Goal: Obtain resource: Download file/media

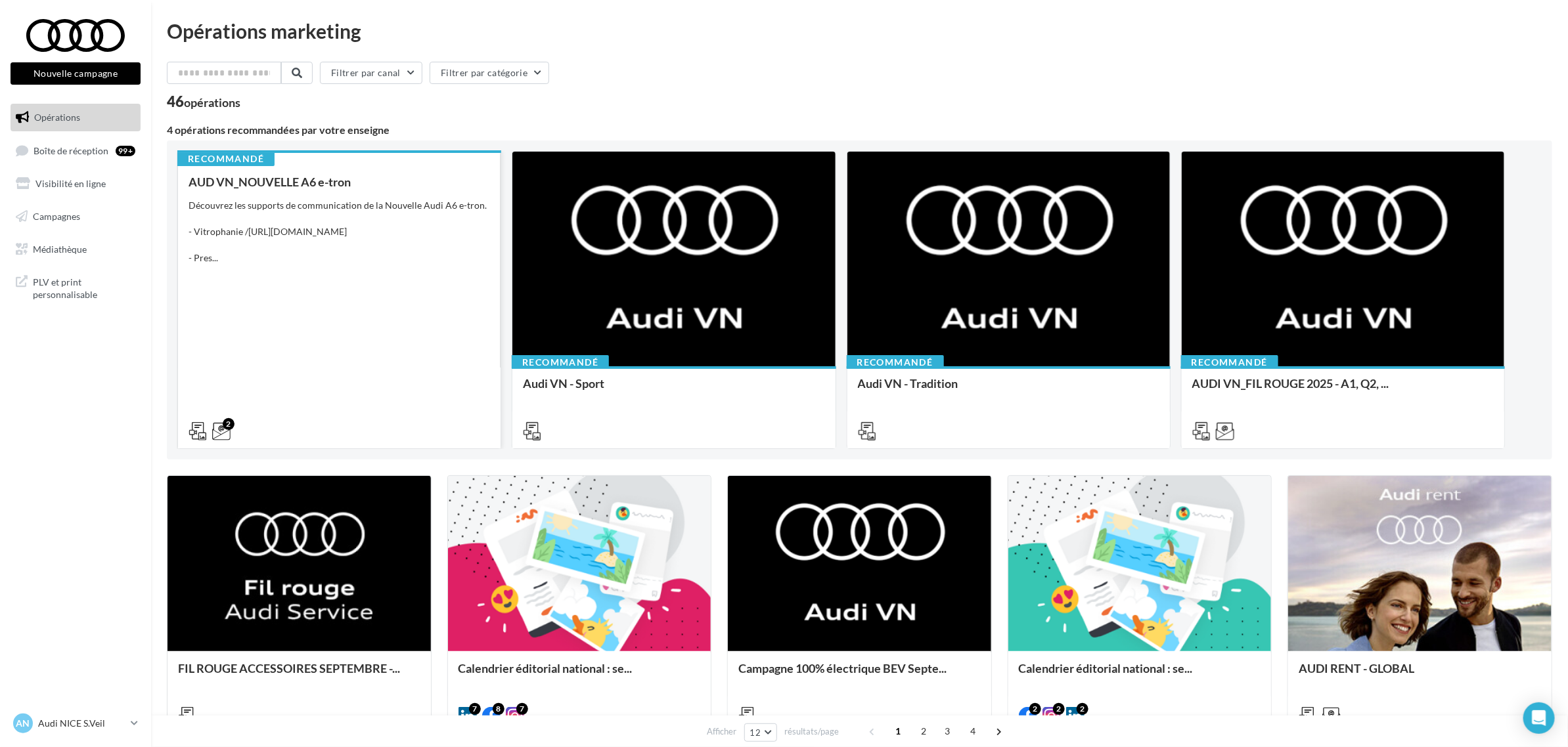
click at [357, 294] on div "AUD VN_NOUVELLE A6 e-tron Découvrez les supports de communication de la Nouvell…" at bounding box center [339, 306] width 301 height 262
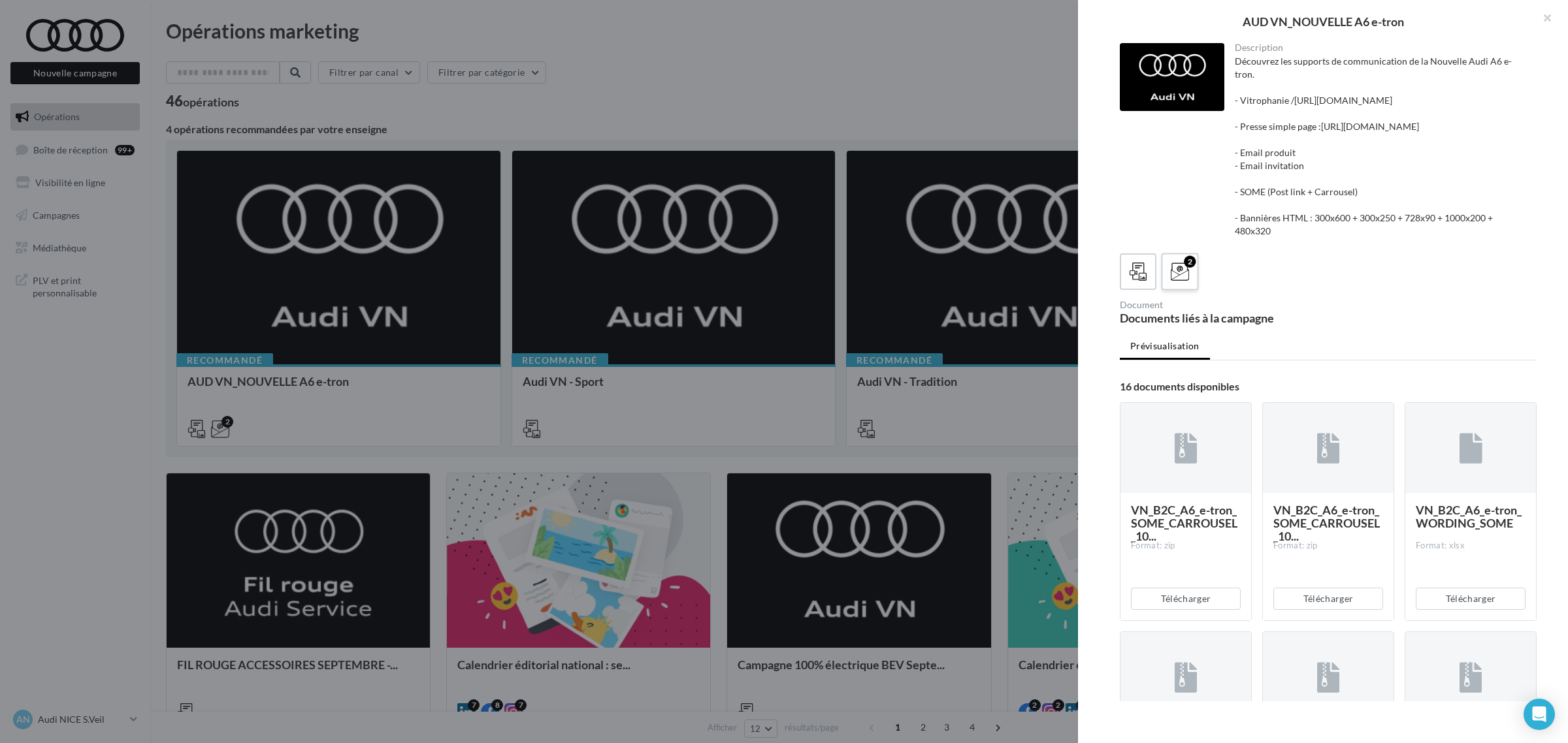
click at [1179, 281] on icon at bounding box center [1180, 272] width 19 height 19
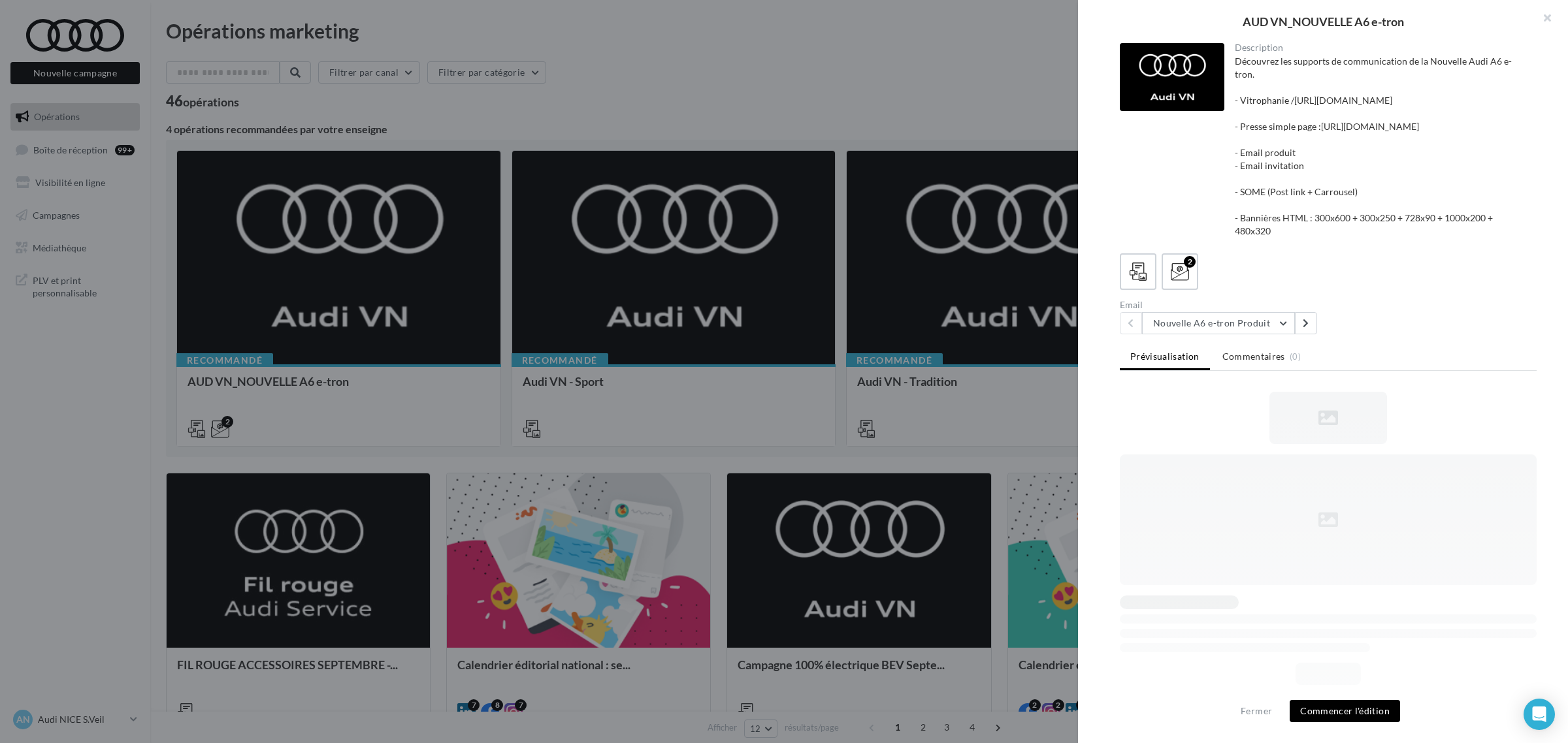
click at [1155, 290] on div "2" at bounding box center [1328, 271] width 417 height 37
click at [1136, 281] on icon at bounding box center [1138, 272] width 19 height 19
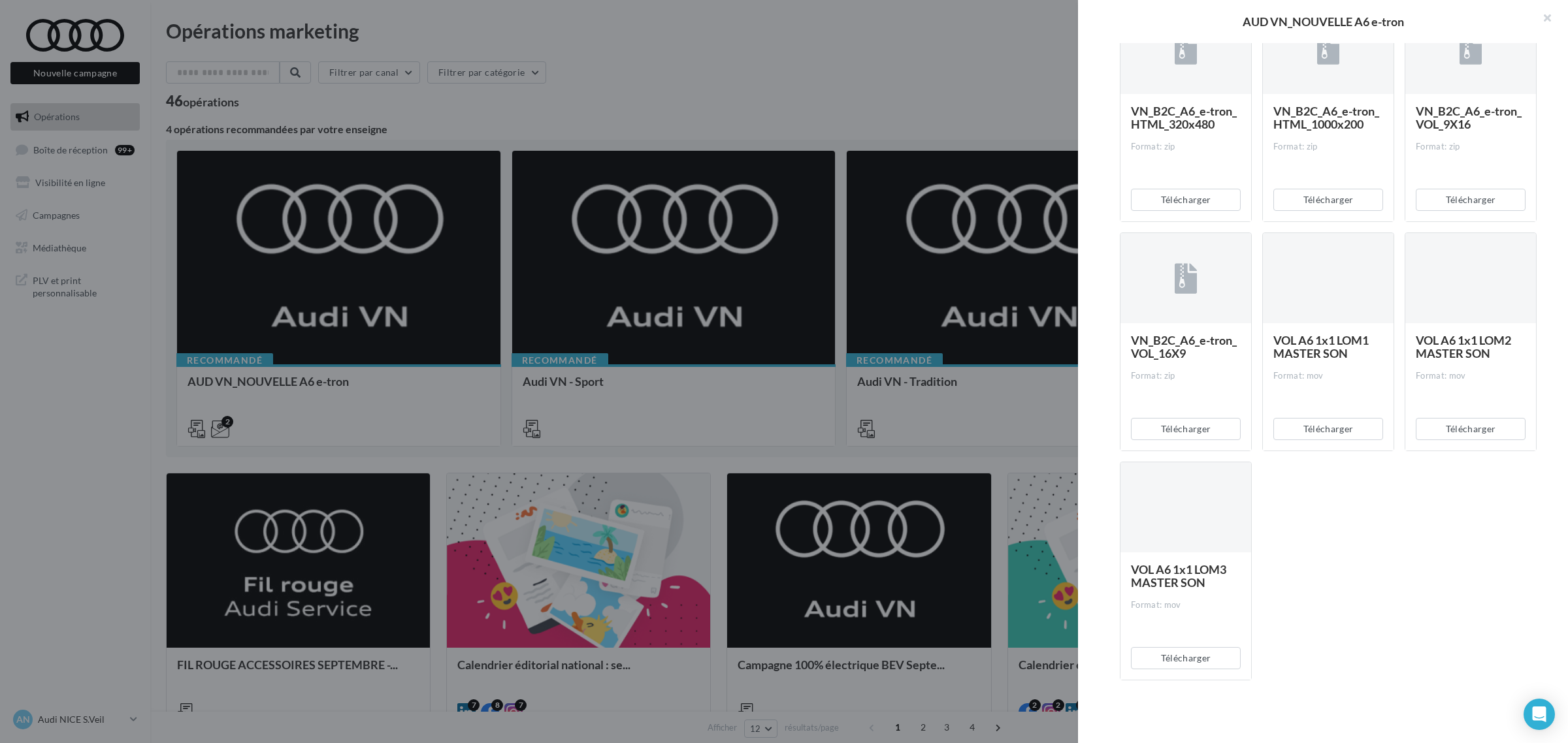
scroll to position [1132, 0]
click at [1192, 422] on button "Télécharger" at bounding box center [1186, 429] width 109 height 22
drag, startPoint x: 963, startPoint y: 611, endPoint x: 861, endPoint y: 689, distance: 128.4
click at [900, 681] on div at bounding box center [784, 372] width 1568 height 743
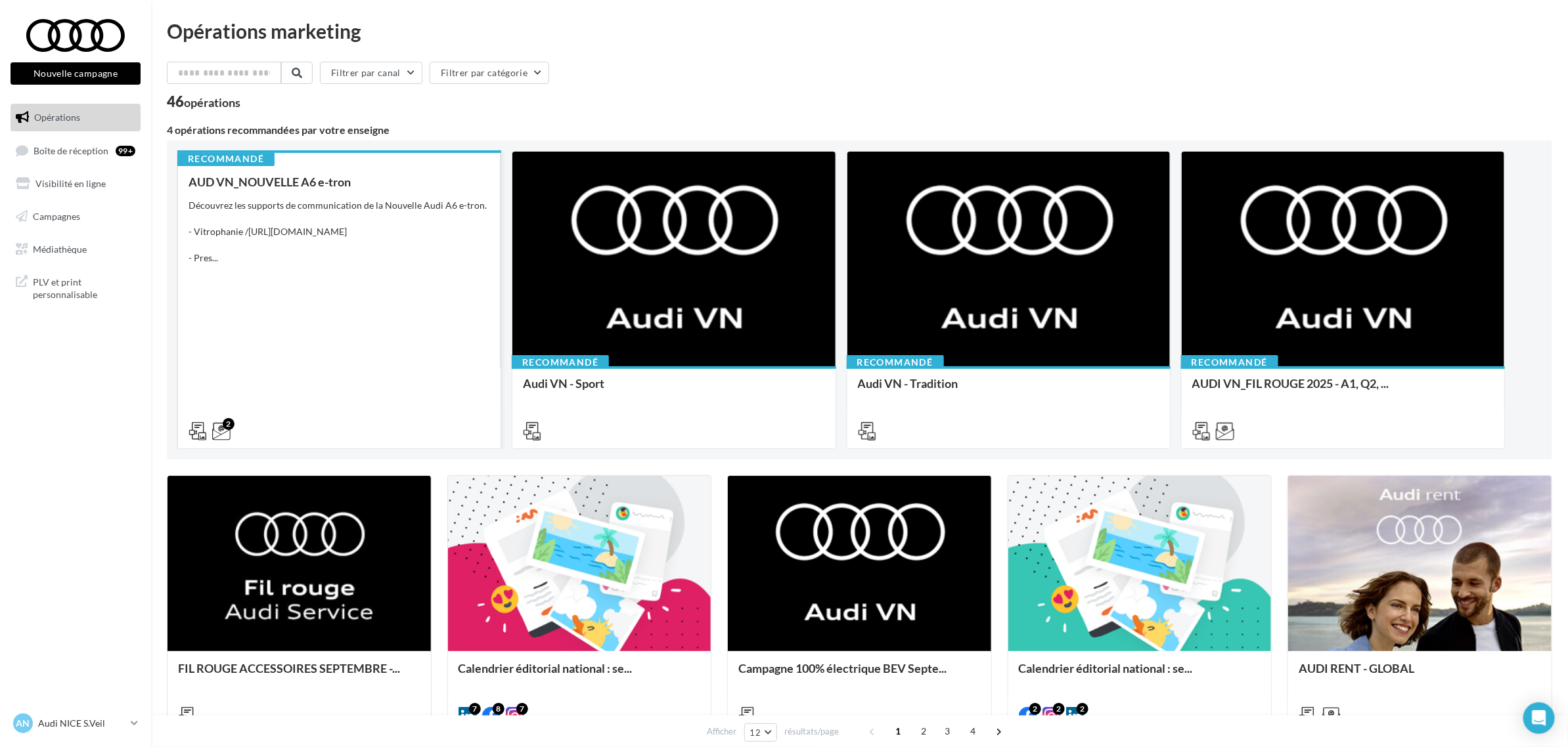
click at [270, 332] on div "AUD VN_NOUVELLE A6 e-tron Découvrez les supports de communication de la Nouvell…" at bounding box center [339, 306] width 301 height 262
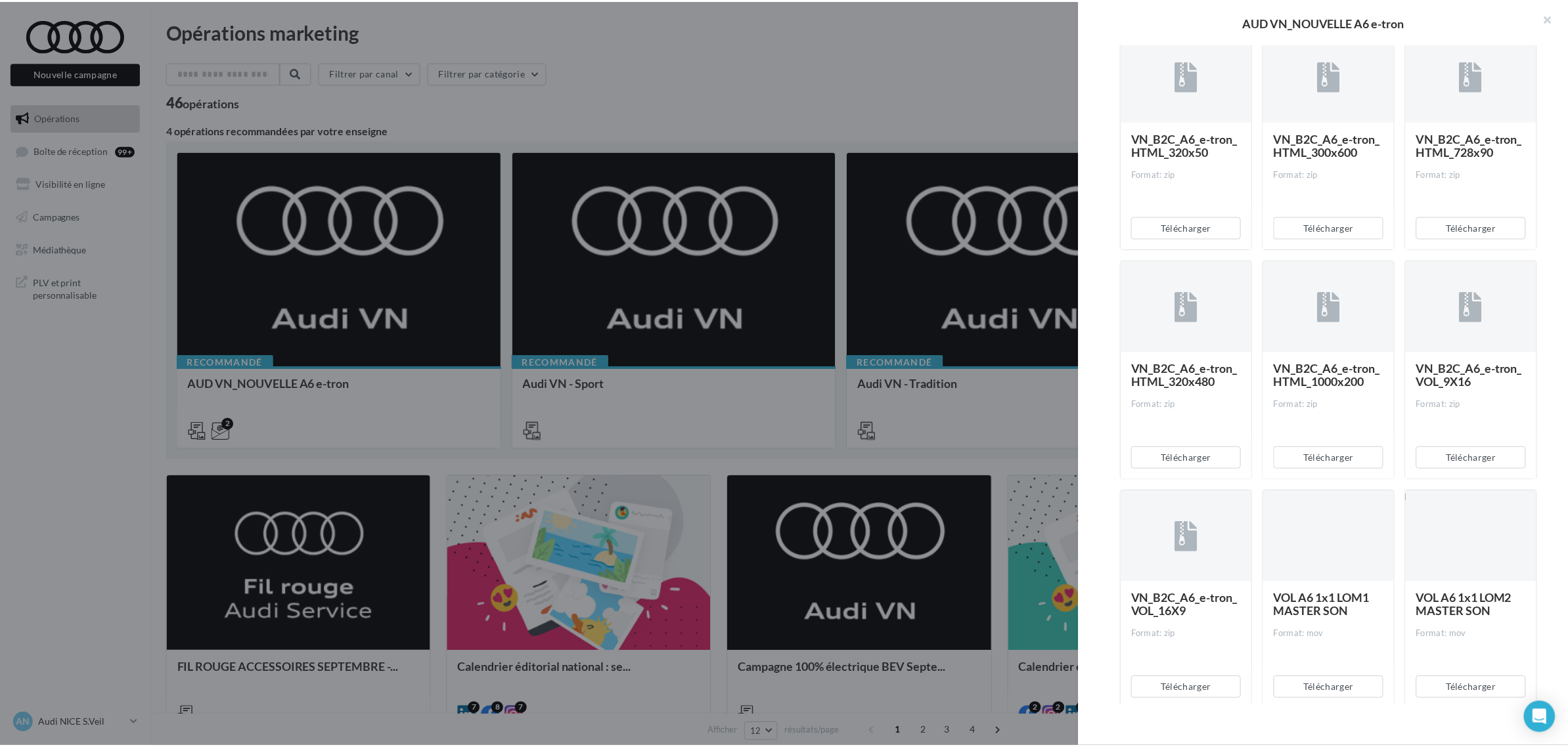
scroll to position [903, 0]
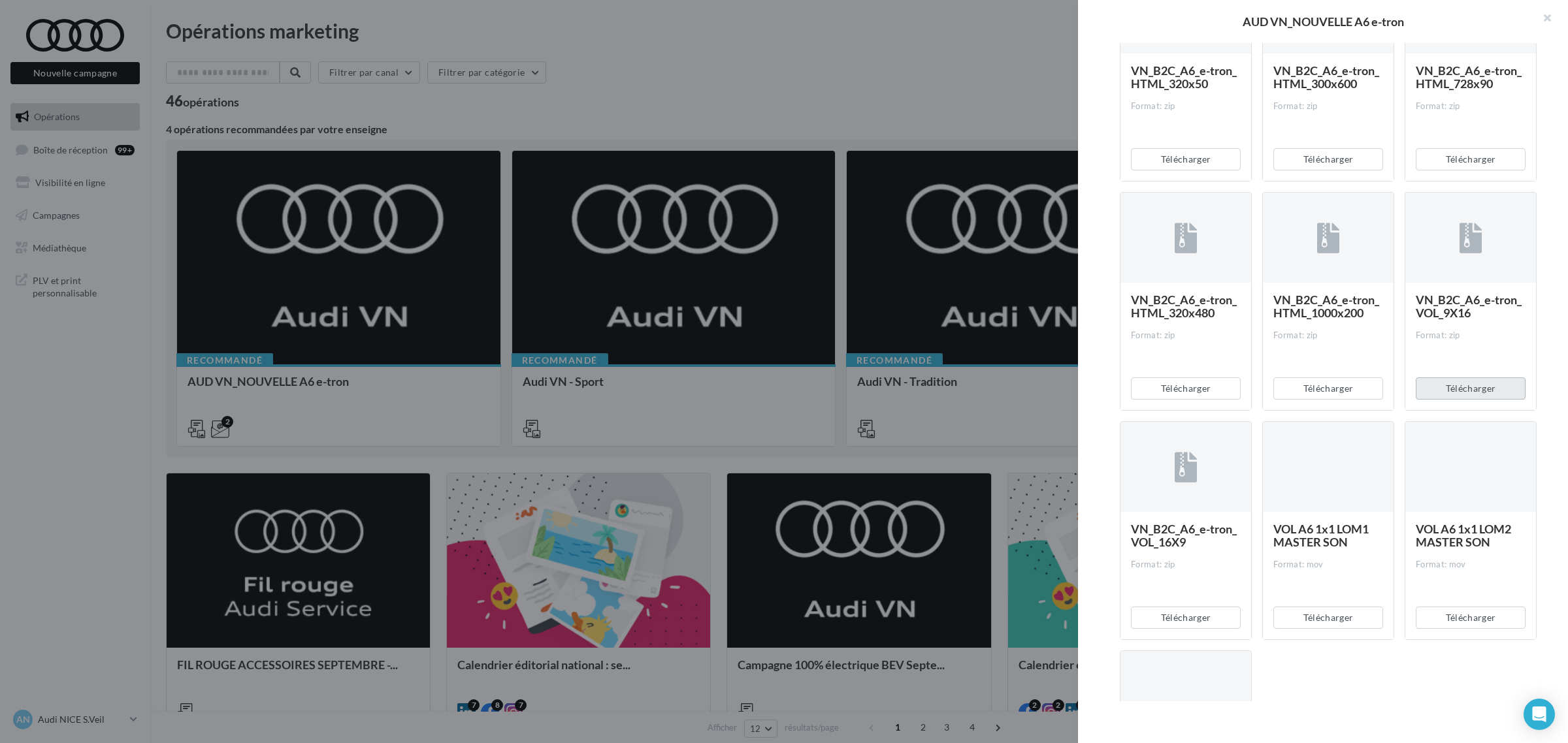
click at [1464, 400] on button "Télécharger" at bounding box center [1470, 388] width 109 height 22
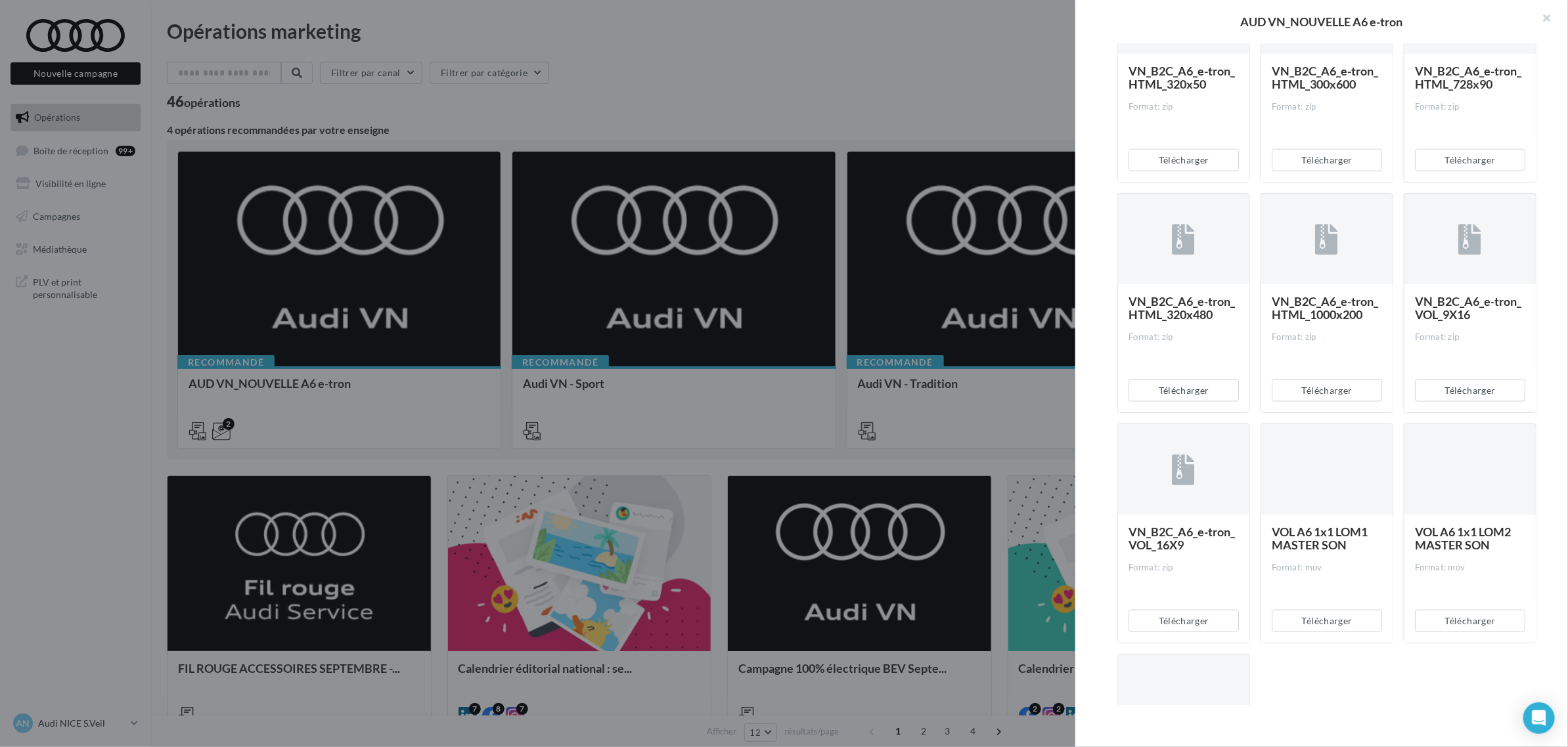
click at [641, 82] on div at bounding box center [784, 374] width 1568 height 747
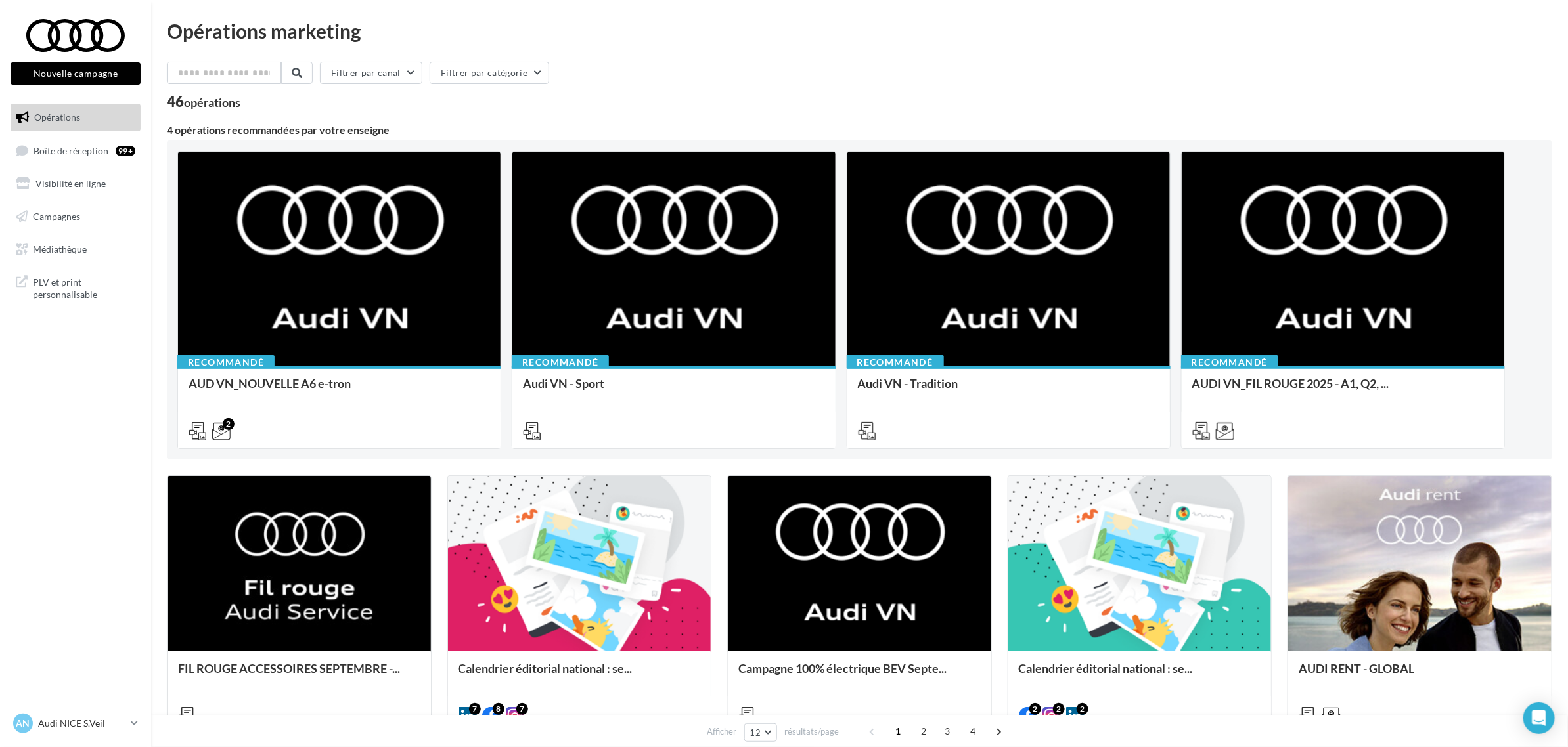
click at [142, 722] on div "AN Audi NICE S.Veil audi-06200-tou" at bounding box center [75, 729] width 151 height 36
click at [129, 733] on link "AN Audi NICE S.Veil audi-06200-tou" at bounding box center [76, 723] width 130 height 25
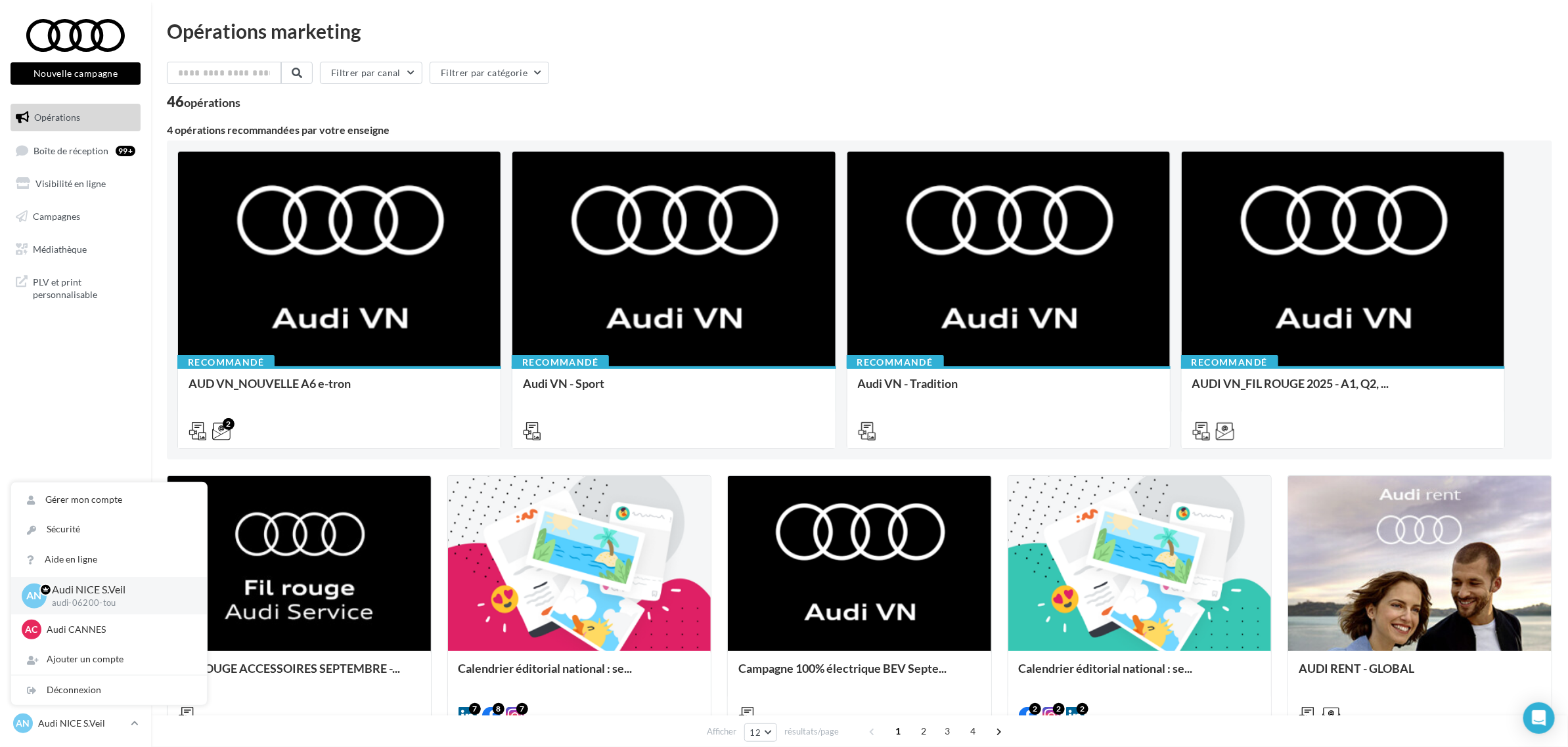
click at [766, 64] on div "Filtrer par canal Filtrer par catégorie" at bounding box center [859, 75] width 1386 height 27
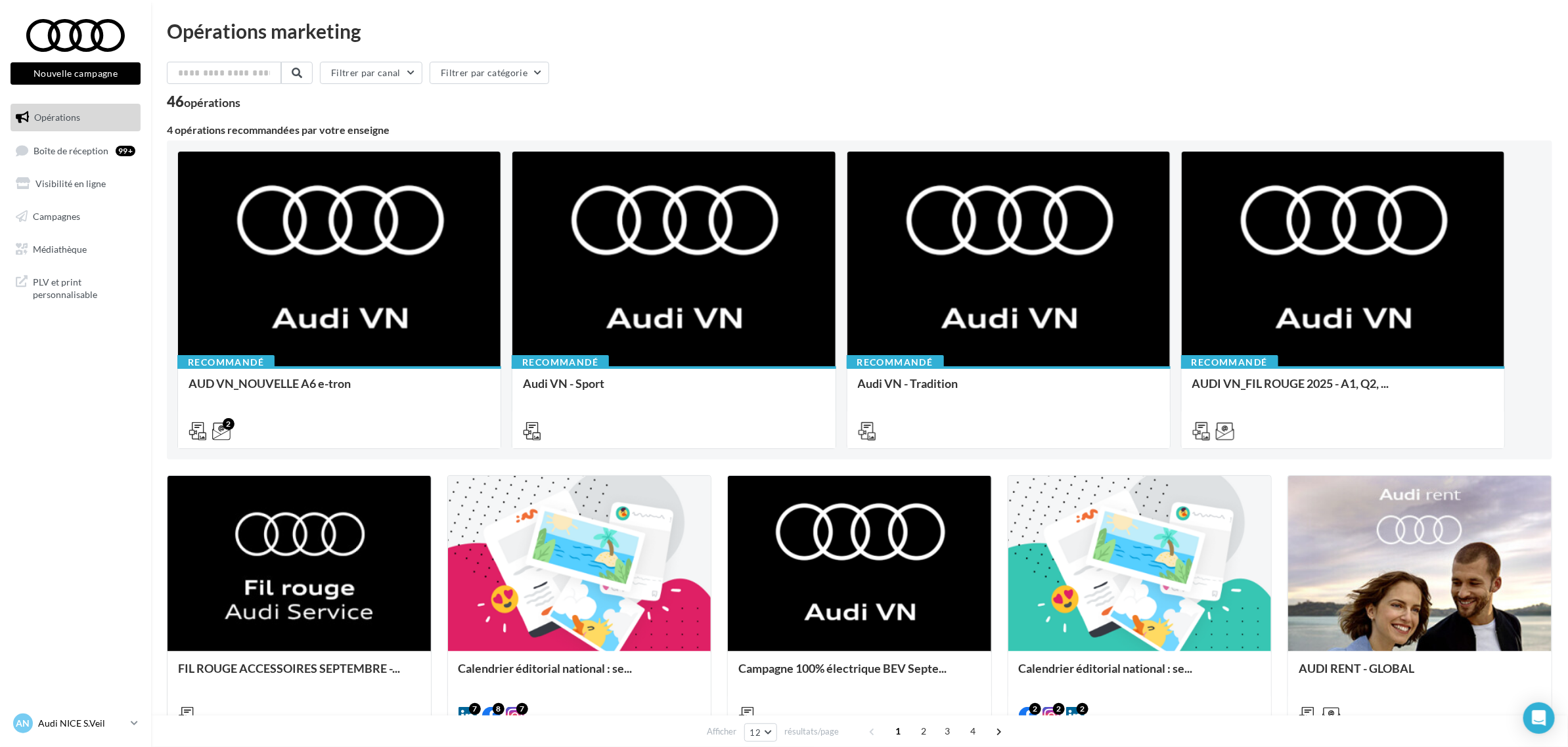
click at [132, 723] on icon at bounding box center [134, 723] width 7 height 11
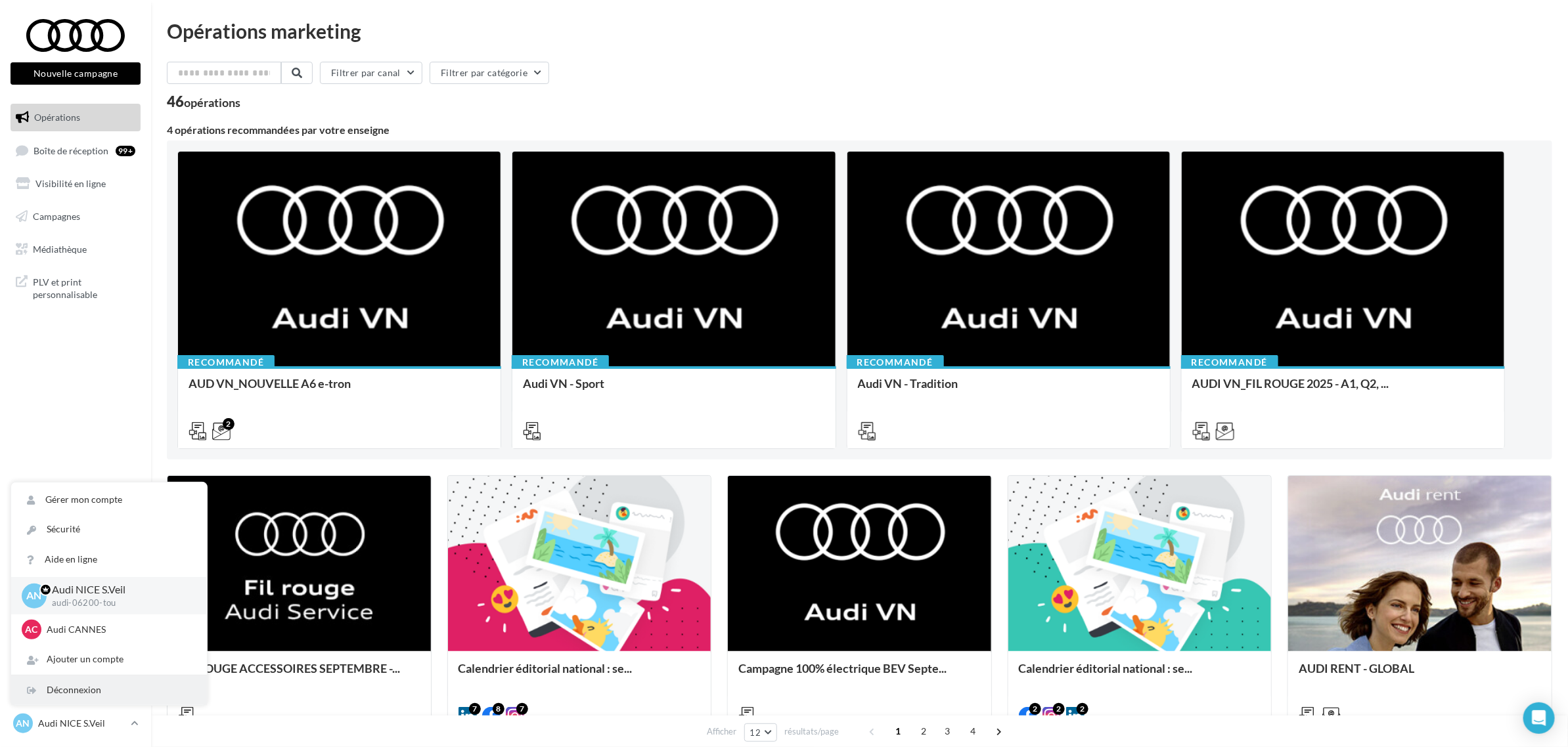
click at [100, 679] on div "Déconnexion" at bounding box center [109, 690] width 196 height 30
